Goal: Browse casually: Explore the website without a specific task or goal

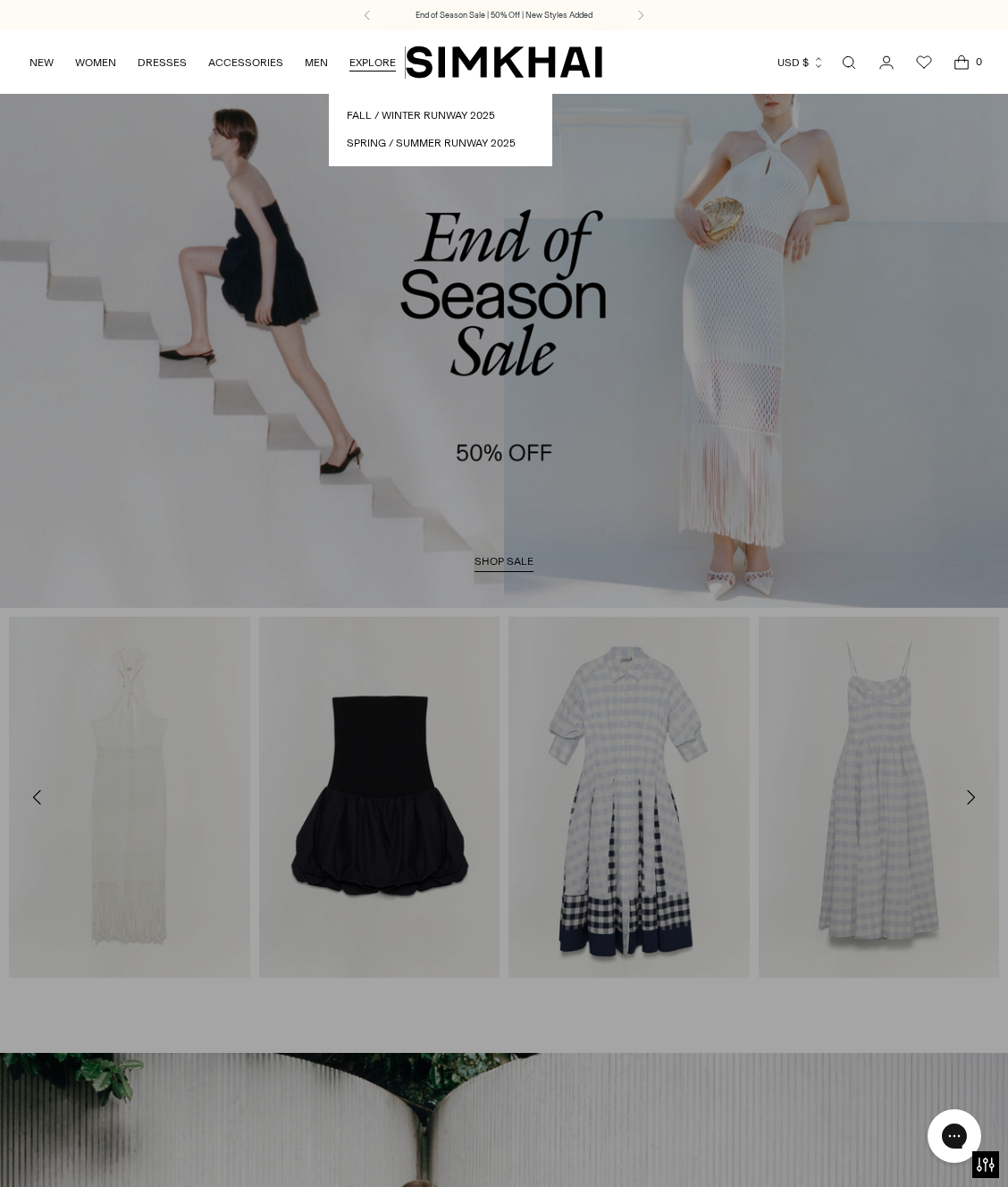
click at [326, 70] on ul "NEW WOMEN New Arrivals Shop All Fall 2025 Best Sellers Signature Exclusives Sal…" at bounding box center [236, 62] width 415 height 42
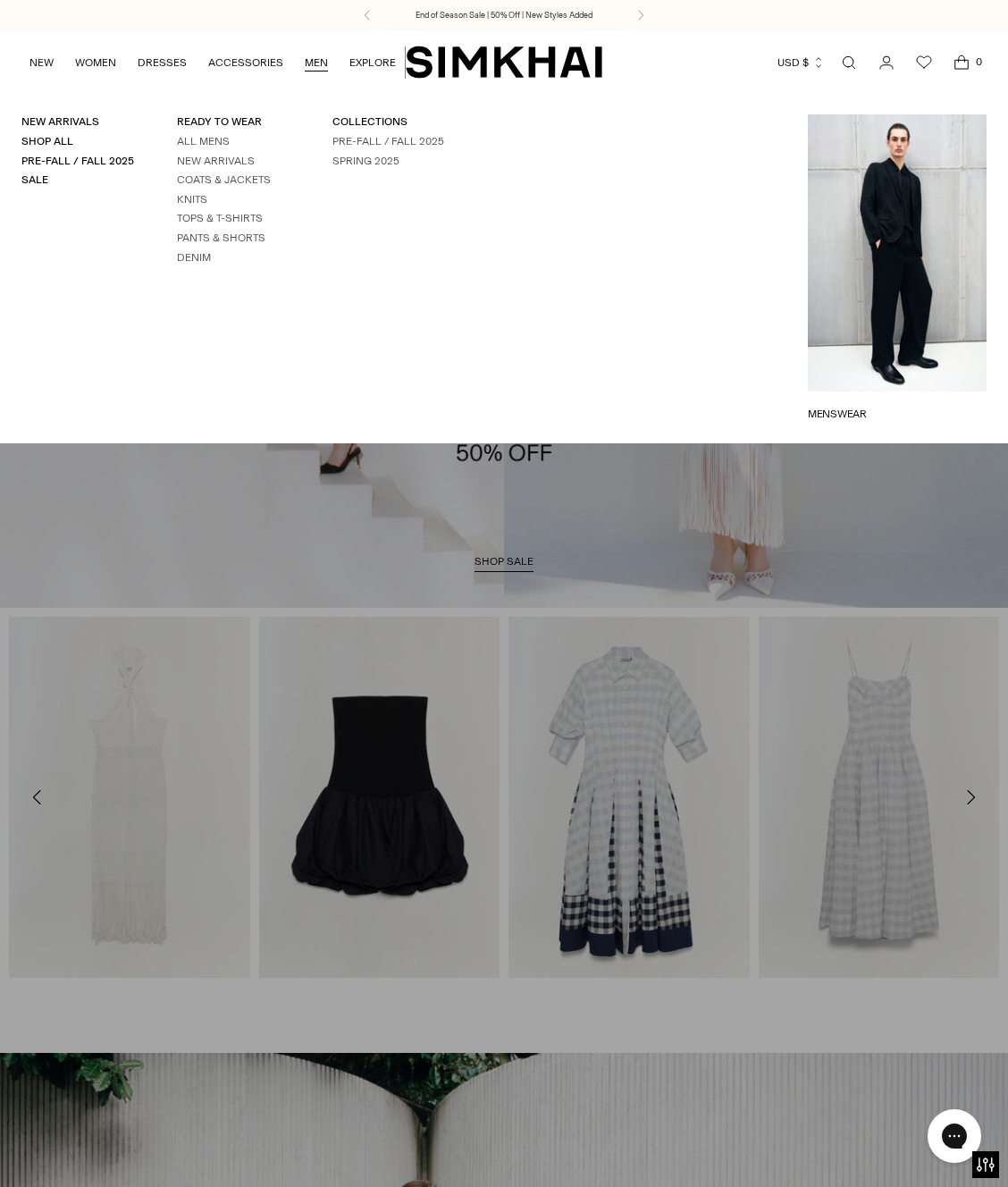
click at [314, 64] on link "MEN" at bounding box center [317, 62] width 24 height 39
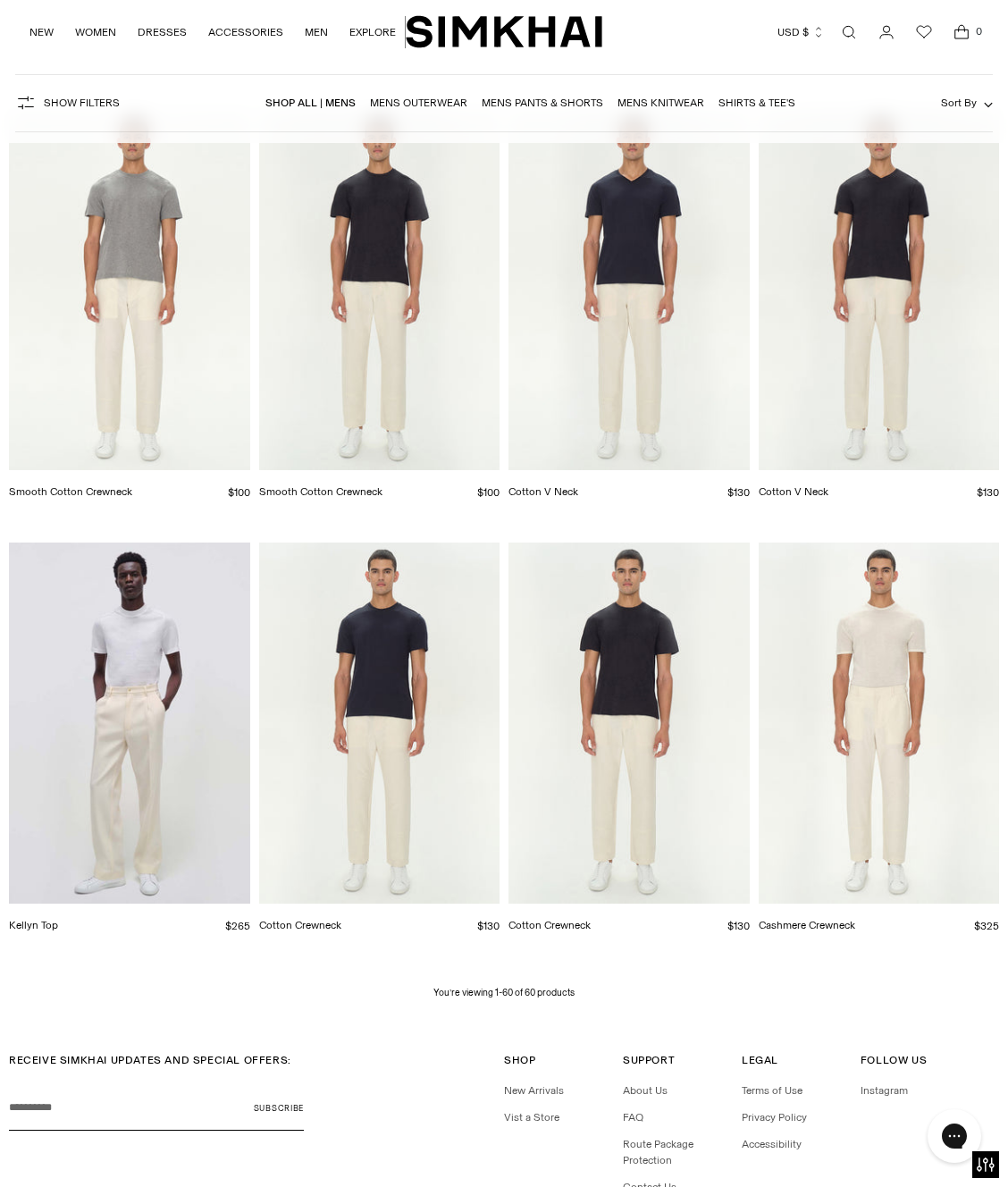
scroll to position [5966, 0]
